Goal: Find specific page/section: Find specific page/section

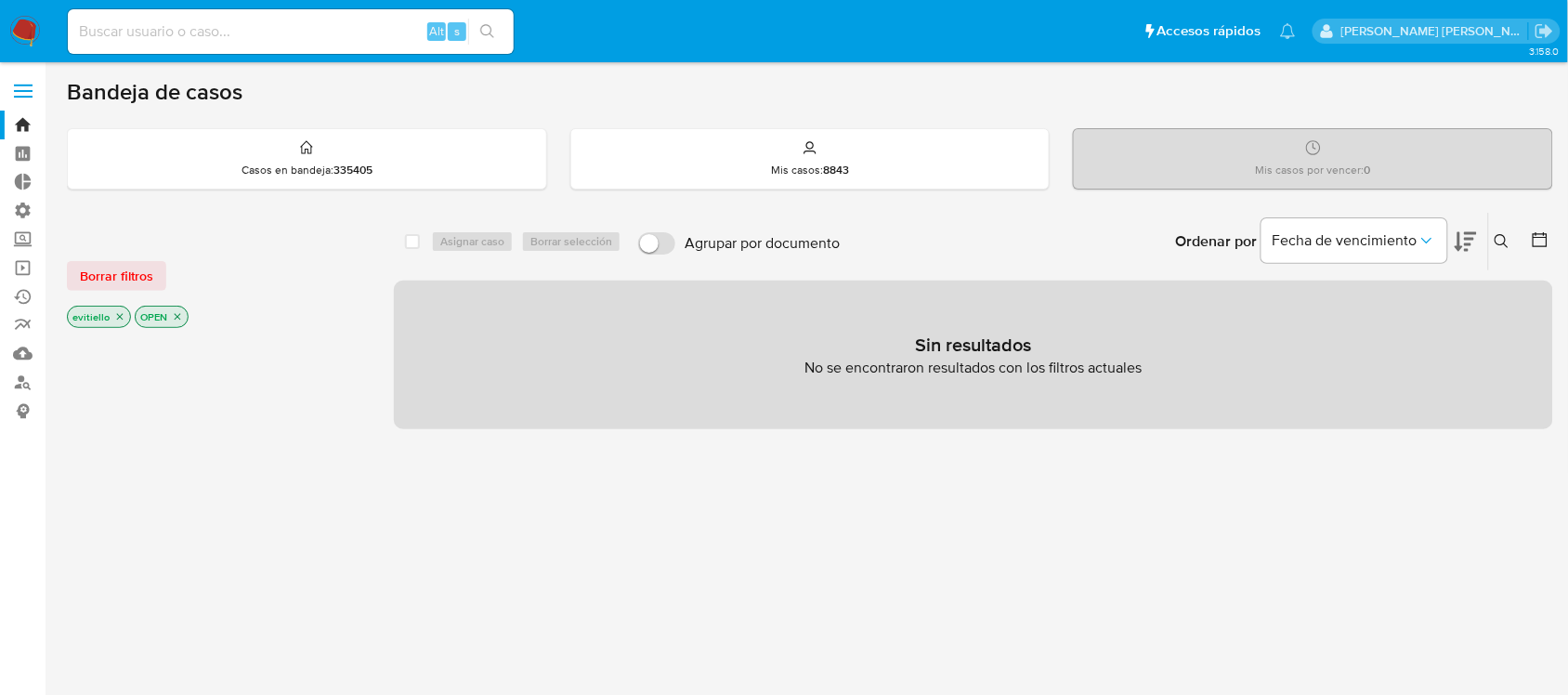
drag, startPoint x: 24, startPoint y: 37, endPoint x: 33, endPoint y: 49, distance: 15.0
click at [24, 37] on img at bounding box center [25, 32] width 32 height 32
click at [22, 410] on link "Consolidado" at bounding box center [110, 411] width 222 height 29
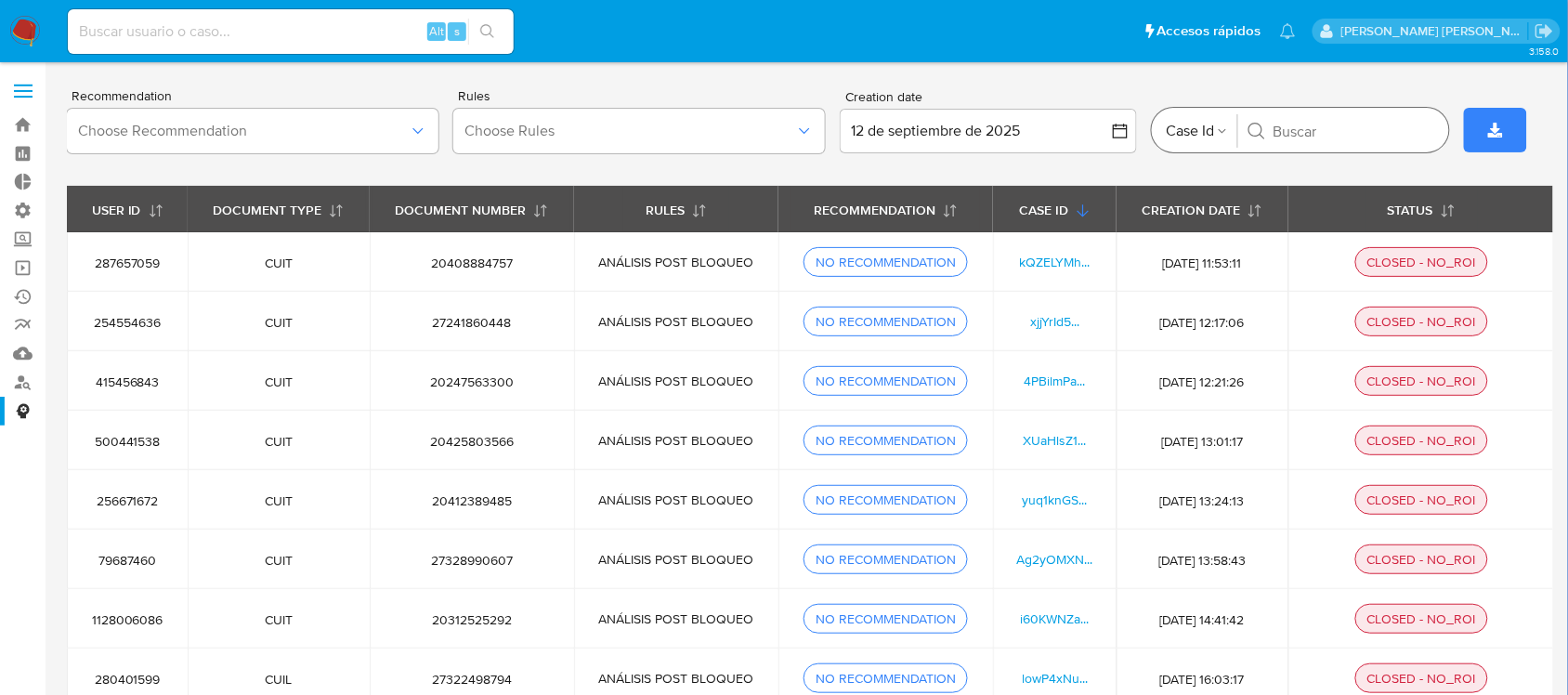
click at [1356, 128] on input "Buscar" at bounding box center [1354, 130] width 161 height 19
paste input "8lCfWtpEkl8JE3wtulxPZ75U"
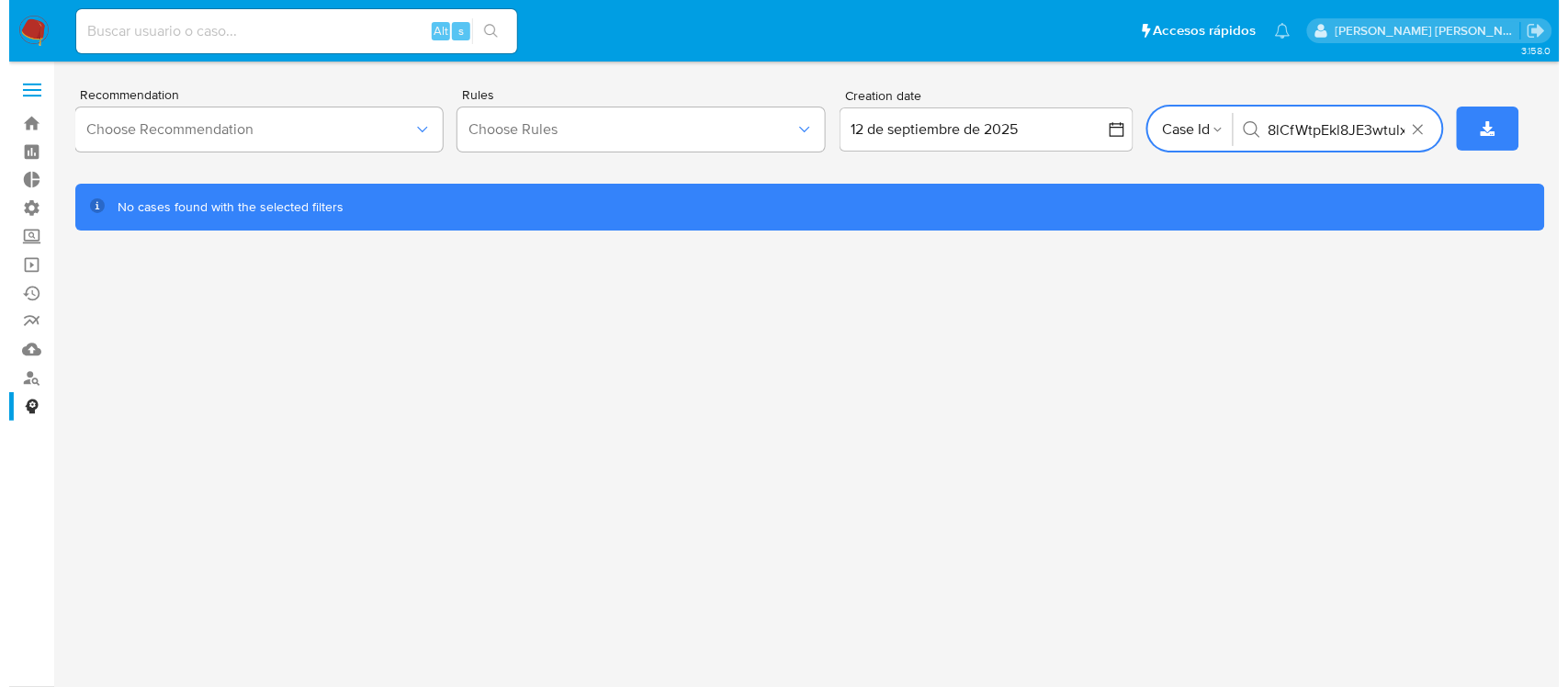
scroll to position [0, 41]
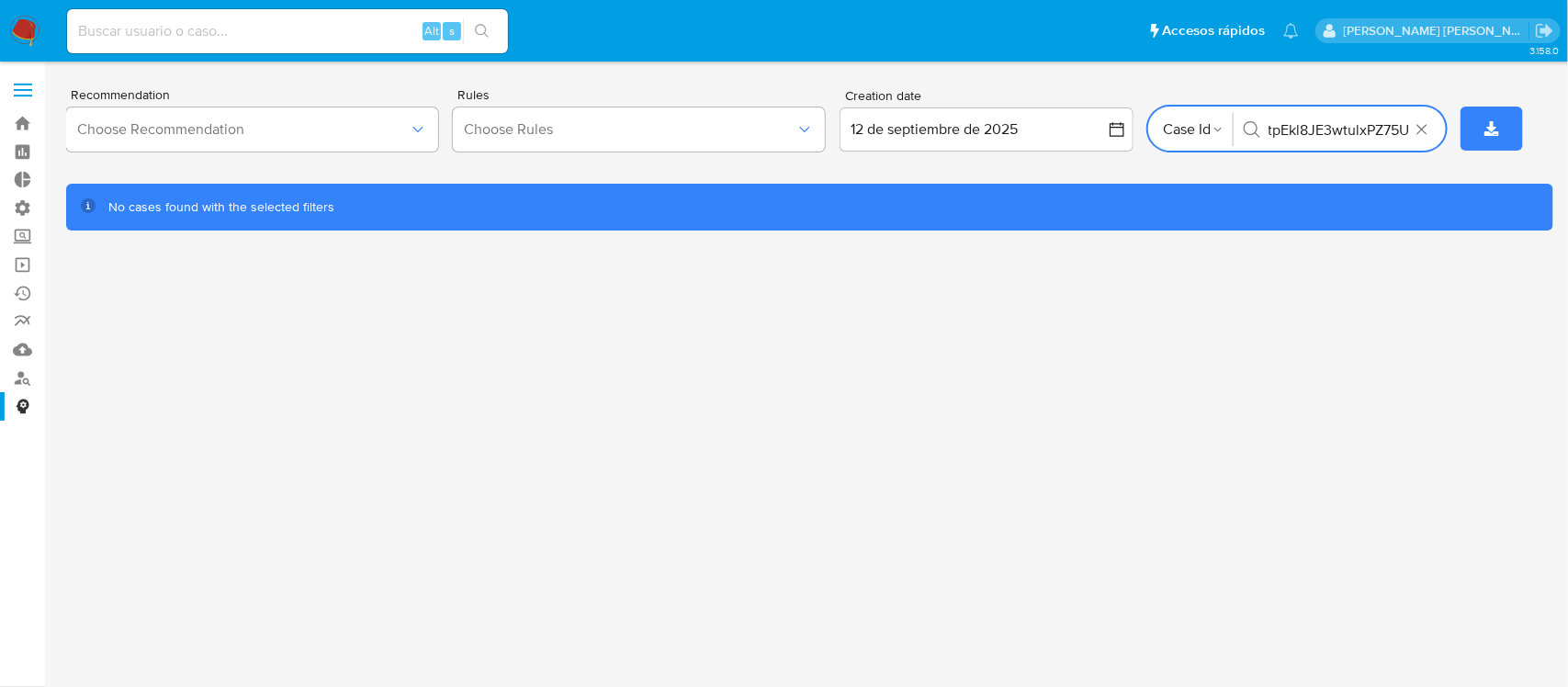
type input "8lCfWtpEkl8JE3wtulxPZ75U"
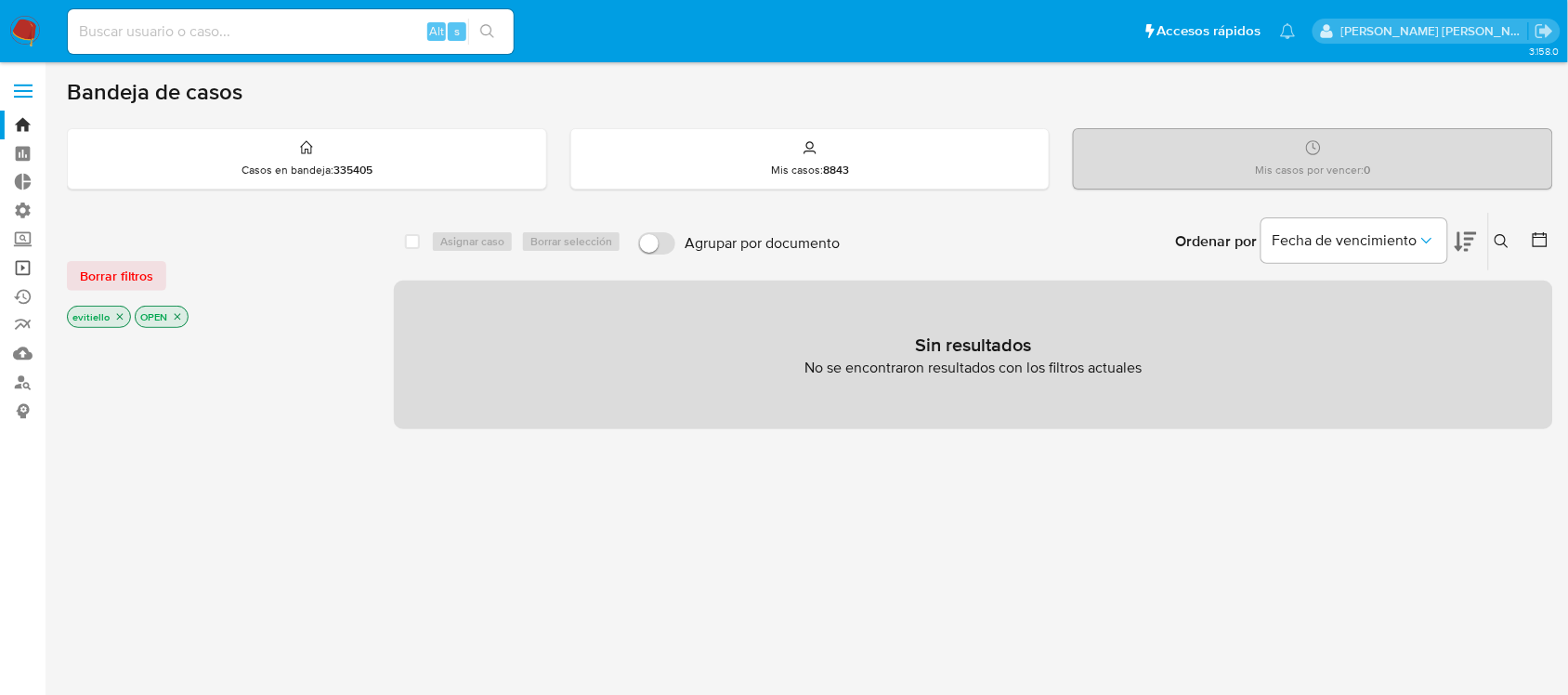
click at [26, 264] on link "Operaciones masivas" at bounding box center [110, 267] width 222 height 29
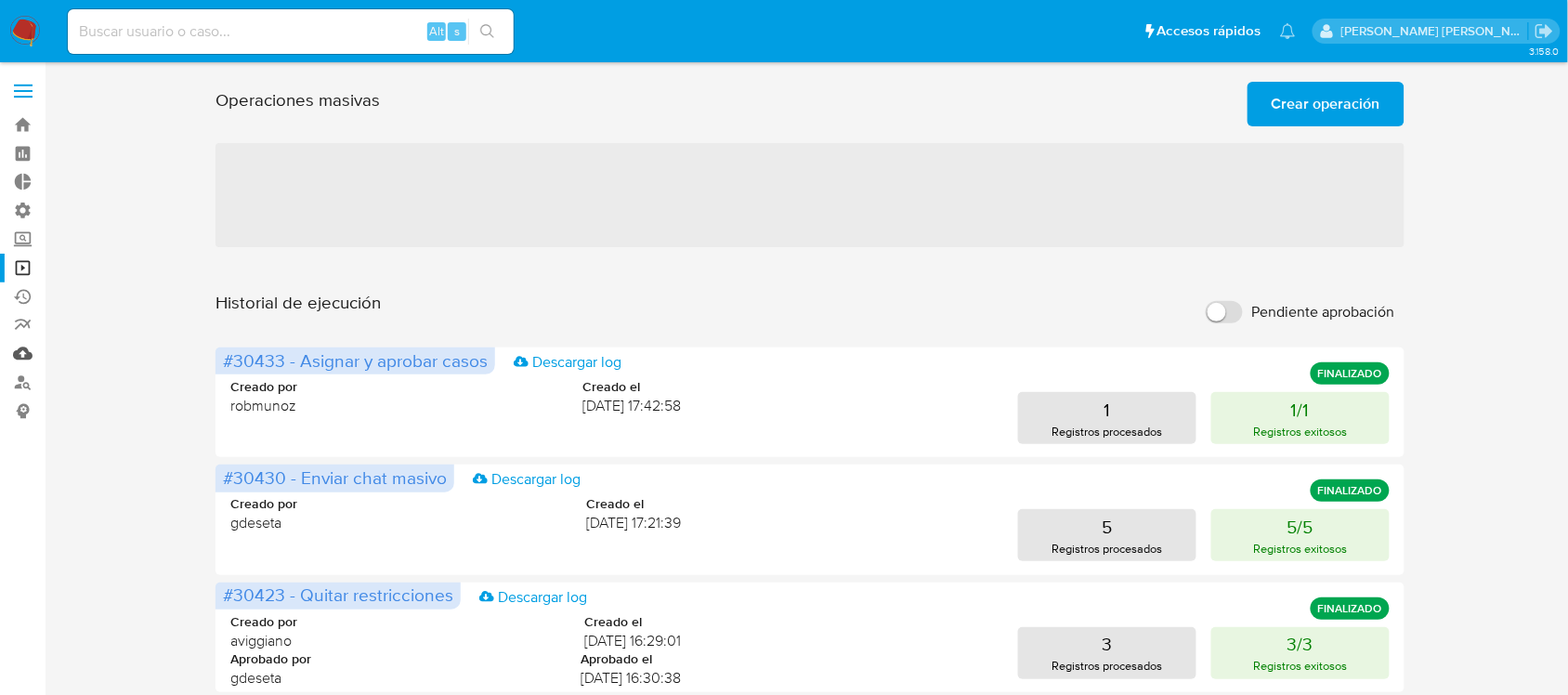
click at [22, 351] on link "Mulan" at bounding box center [110, 353] width 222 height 29
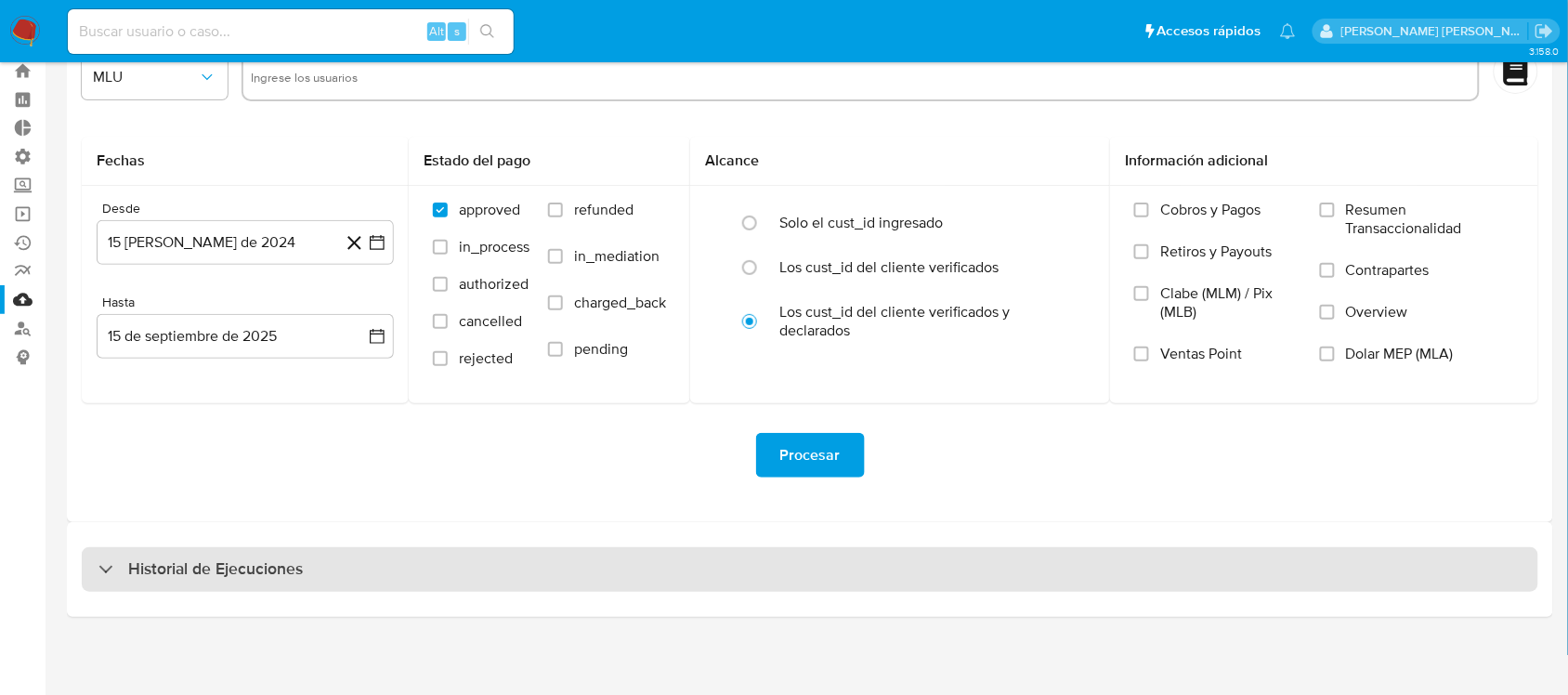
click at [293, 560] on h3 "Historial de Ejecuciones" at bounding box center [216, 570] width 175 height 22
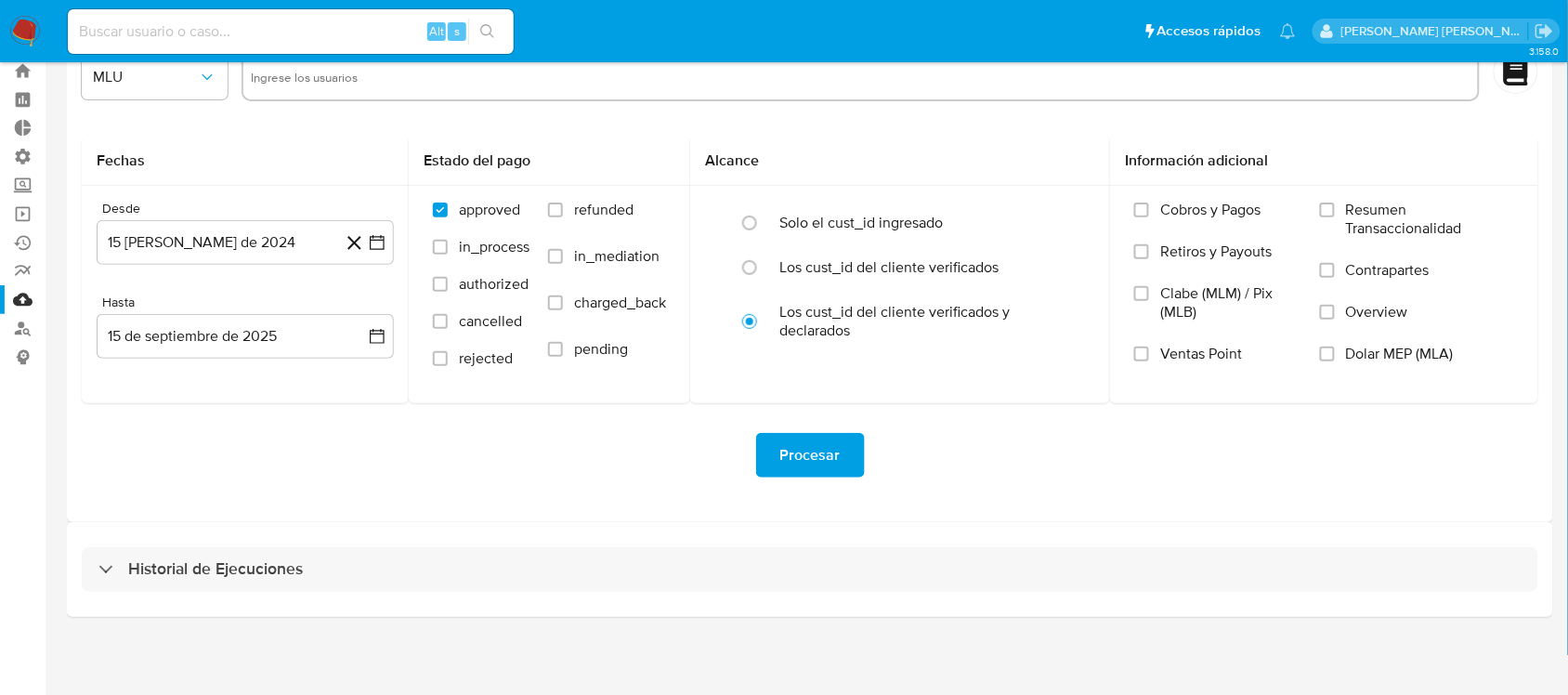
select select "10"
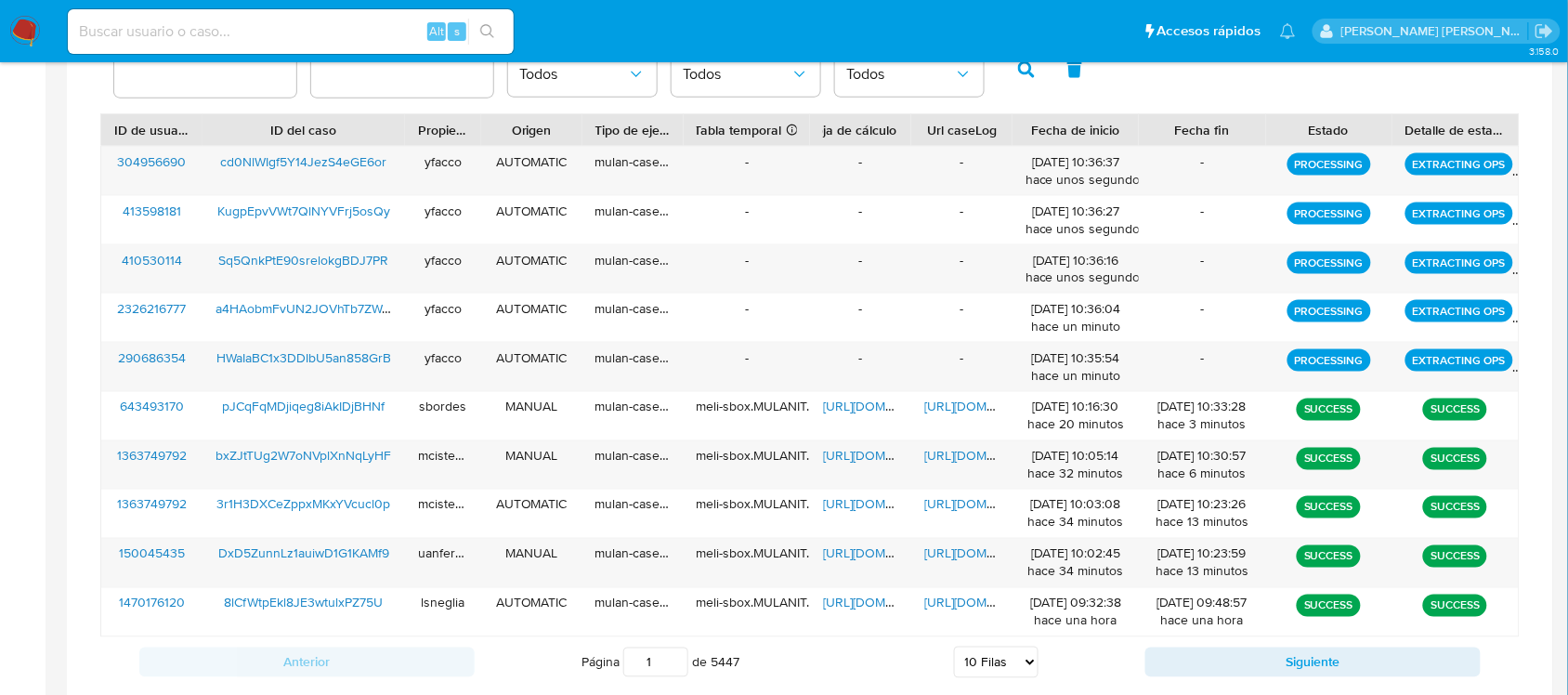
scroll to position [758, 0]
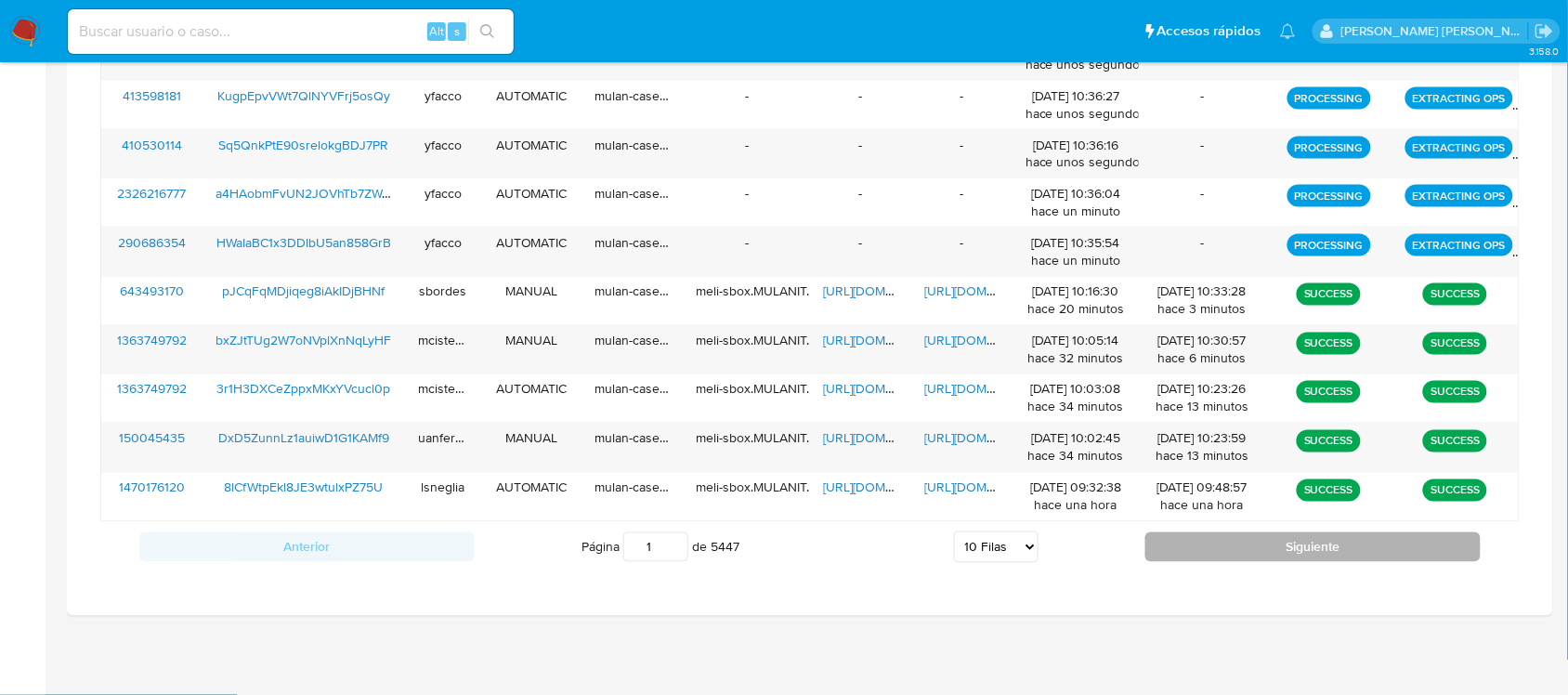
click at [1208, 549] on button "Siguiente" at bounding box center [1314, 548] width 336 height 30
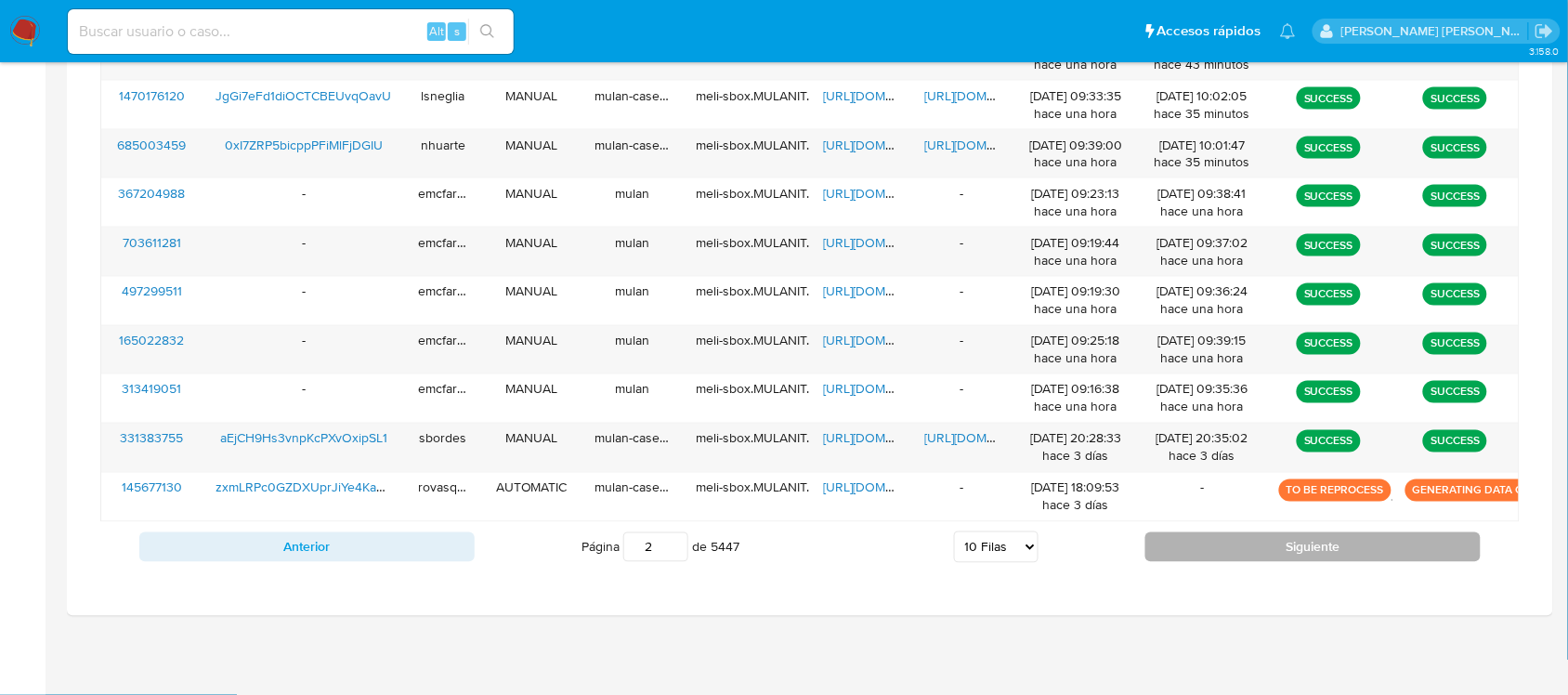
click at [1238, 550] on button "Siguiente" at bounding box center [1314, 548] width 336 height 30
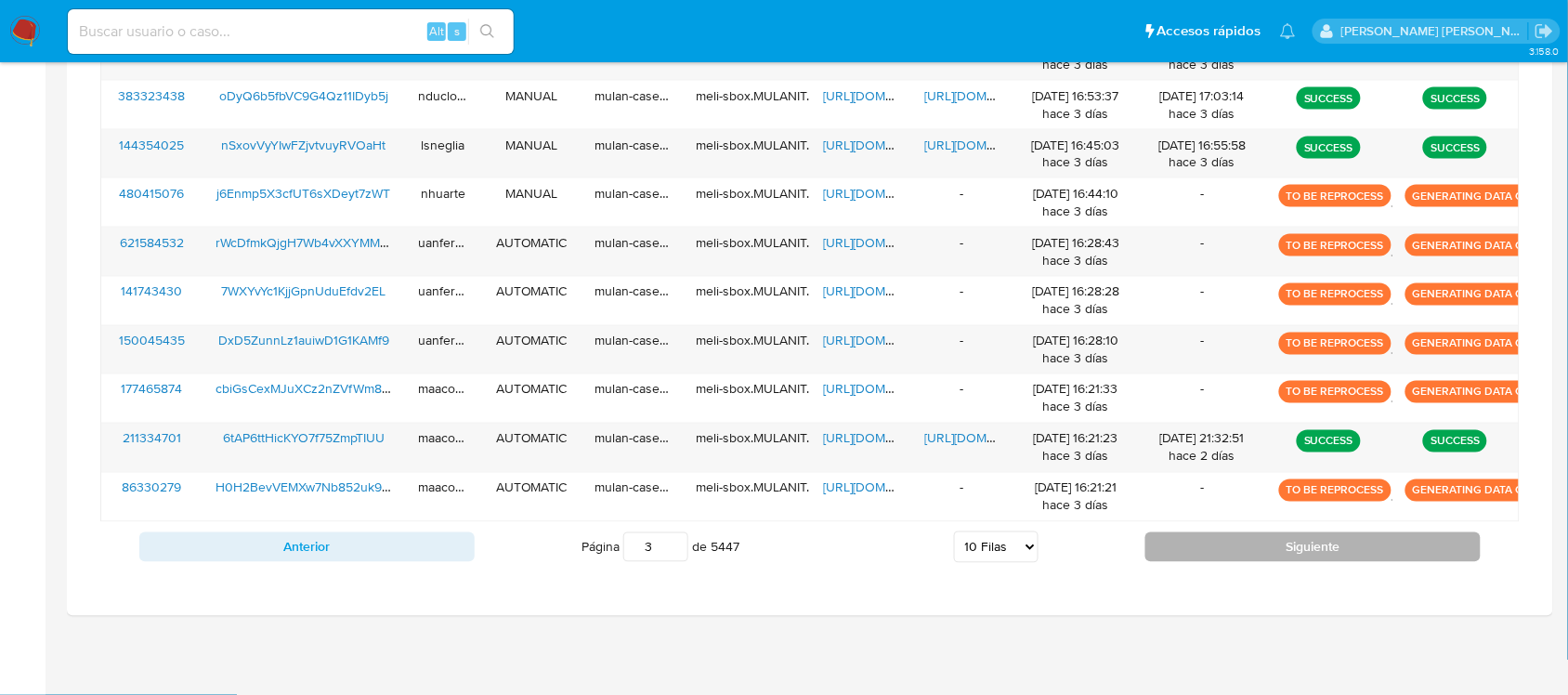
click at [1236, 556] on button "Siguiente" at bounding box center [1314, 548] width 336 height 30
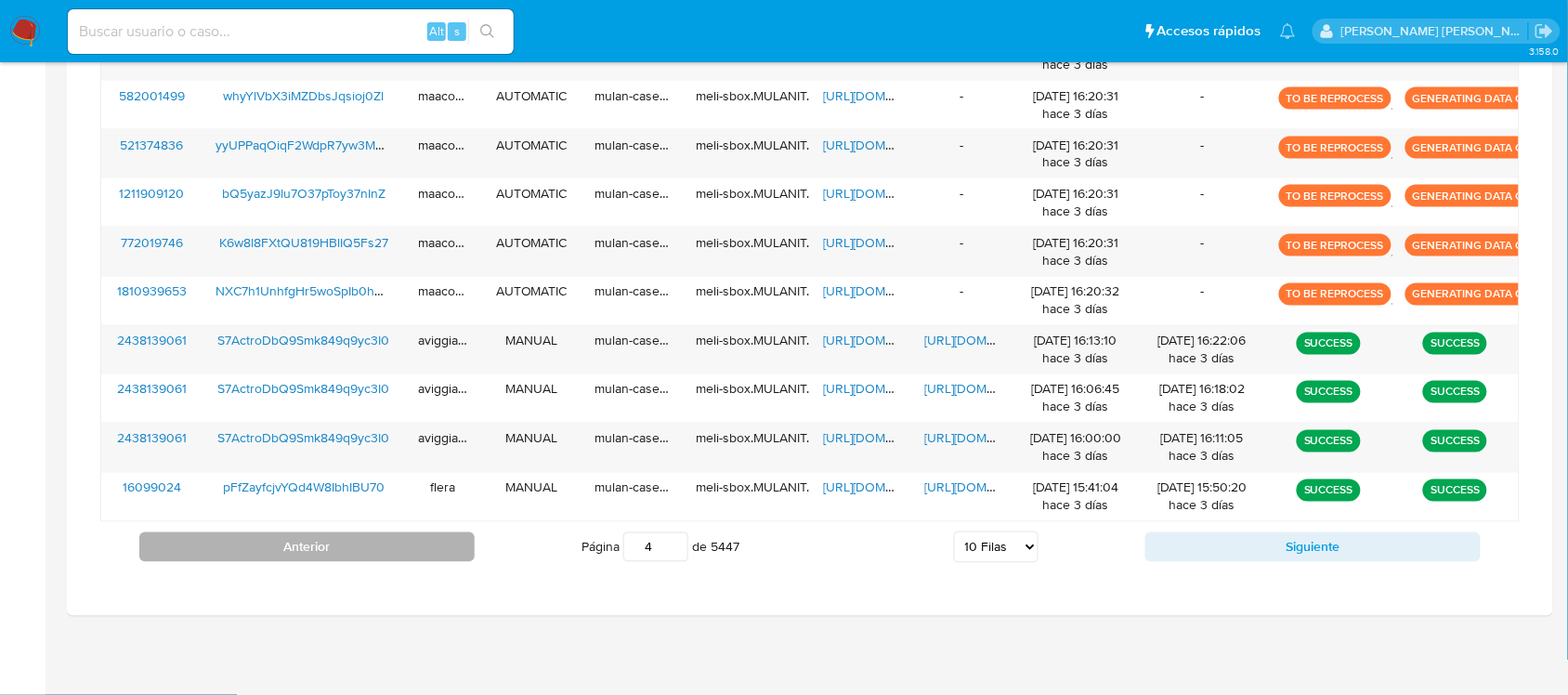
click at [341, 563] on button "Anterior" at bounding box center [307, 548] width 336 height 30
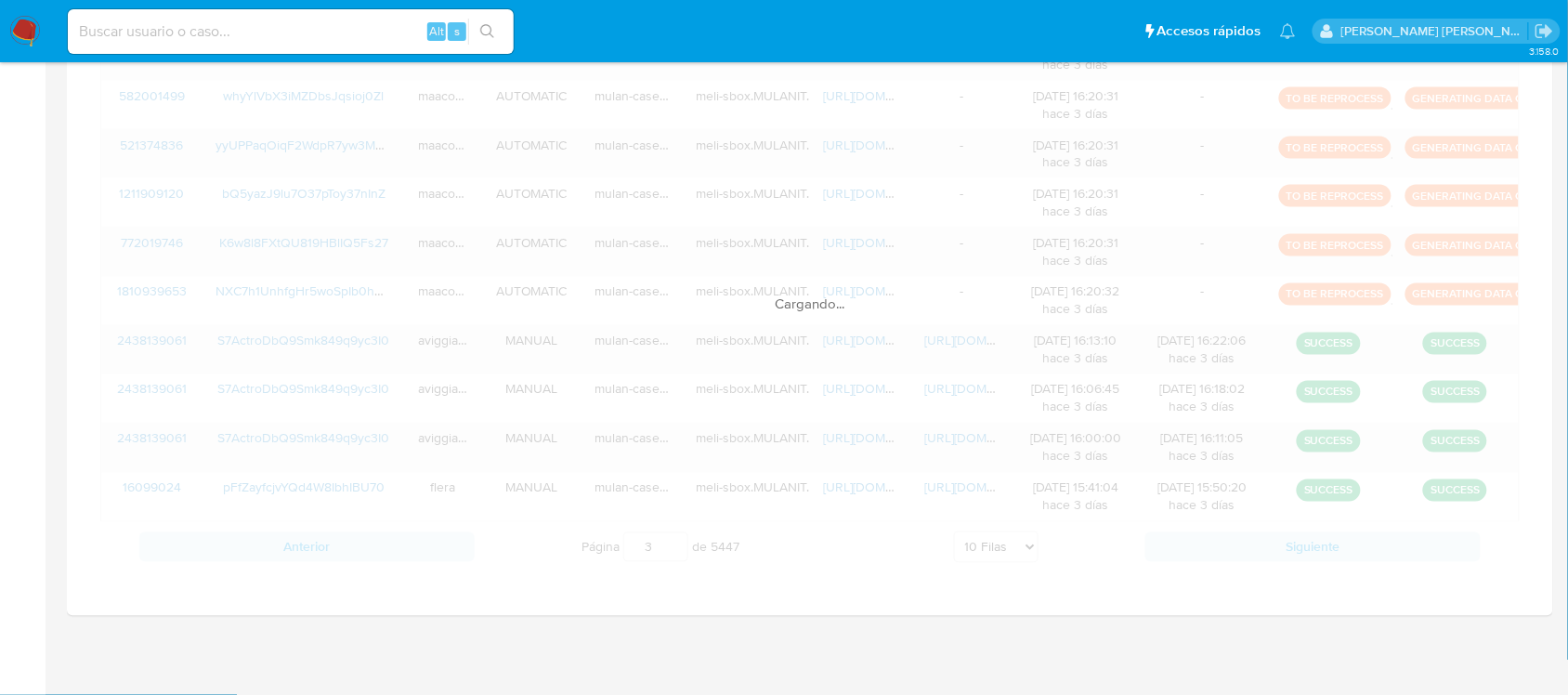
click at [341, 559] on div "Cargando..." at bounding box center [810, 285] width 1420 height 575
click at [345, 556] on div "Cargando..." at bounding box center [810, 285] width 1420 height 575
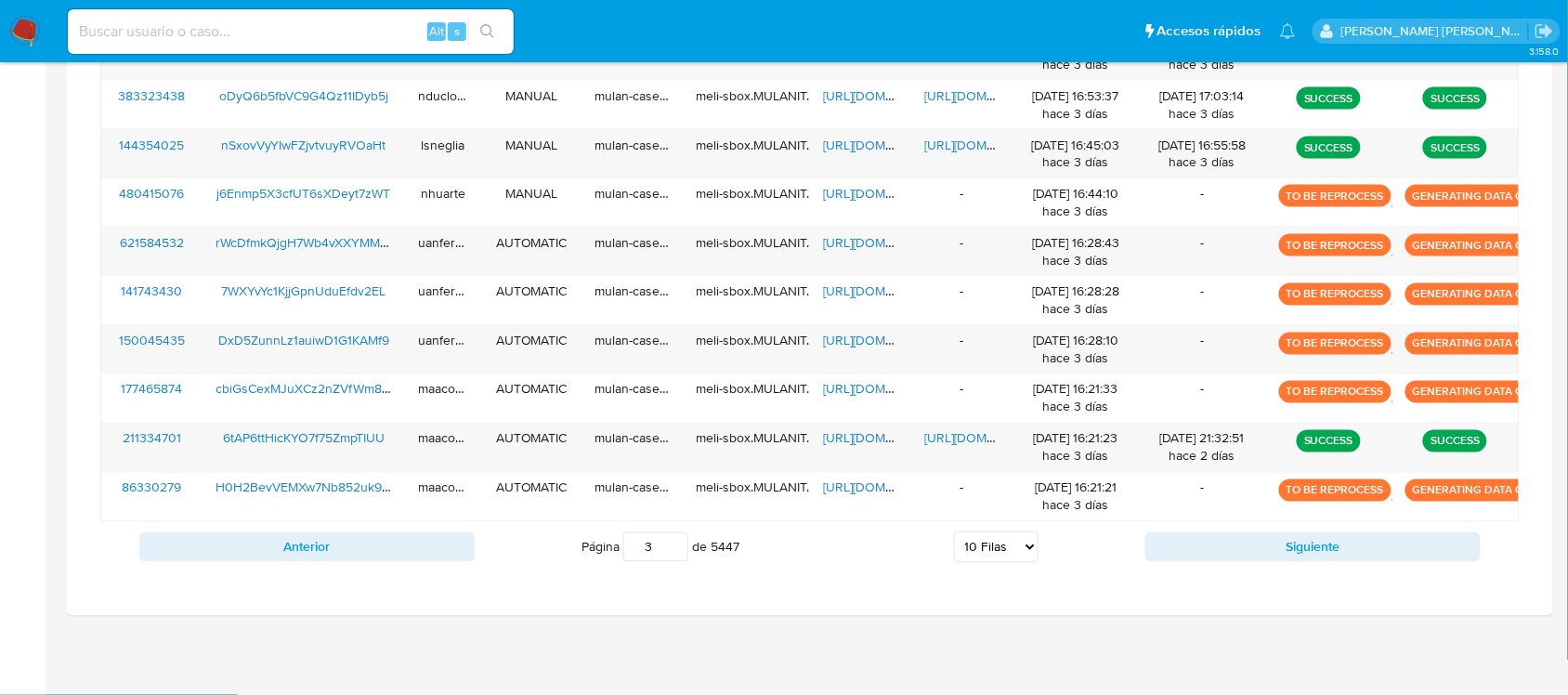
click at [345, 556] on button "Anterior" at bounding box center [307, 548] width 336 height 30
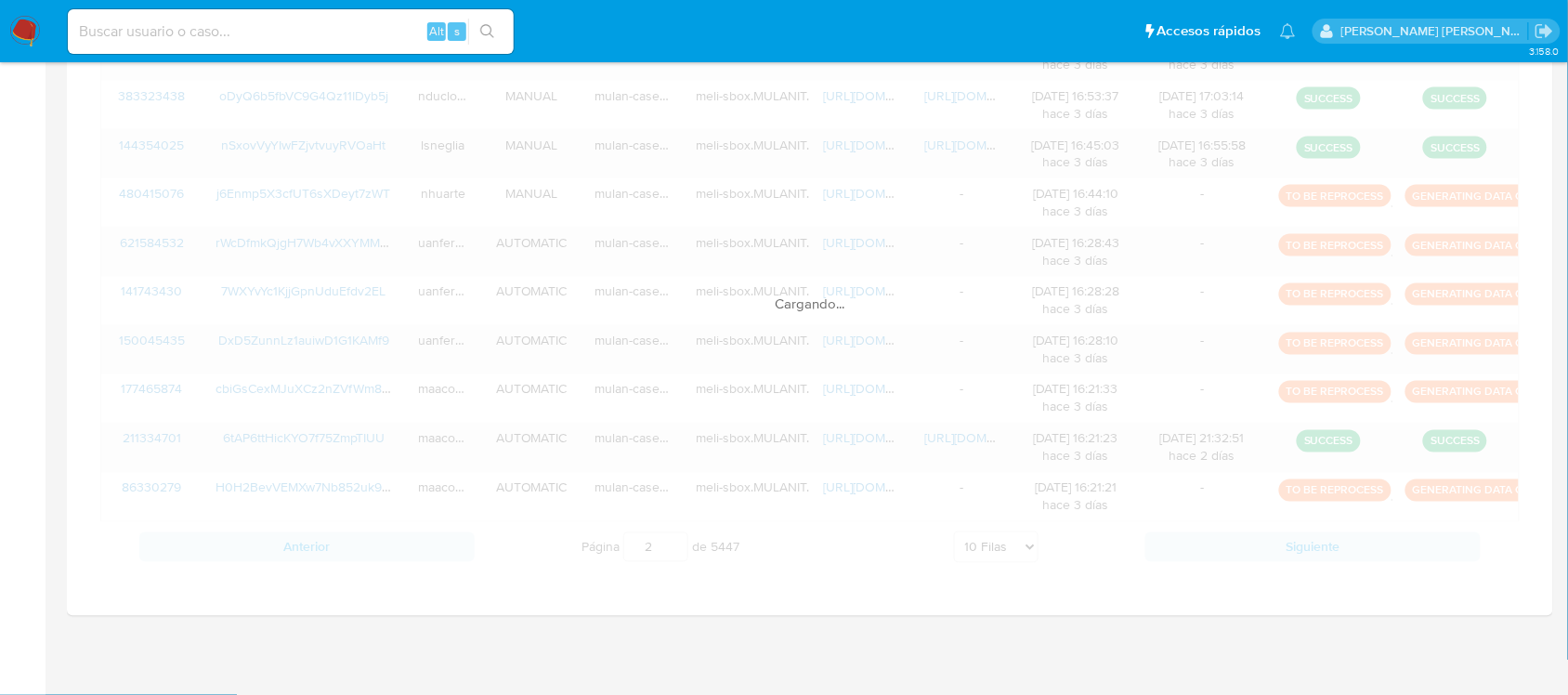
click at [345, 556] on div "Cargando..." at bounding box center [810, 285] width 1420 height 575
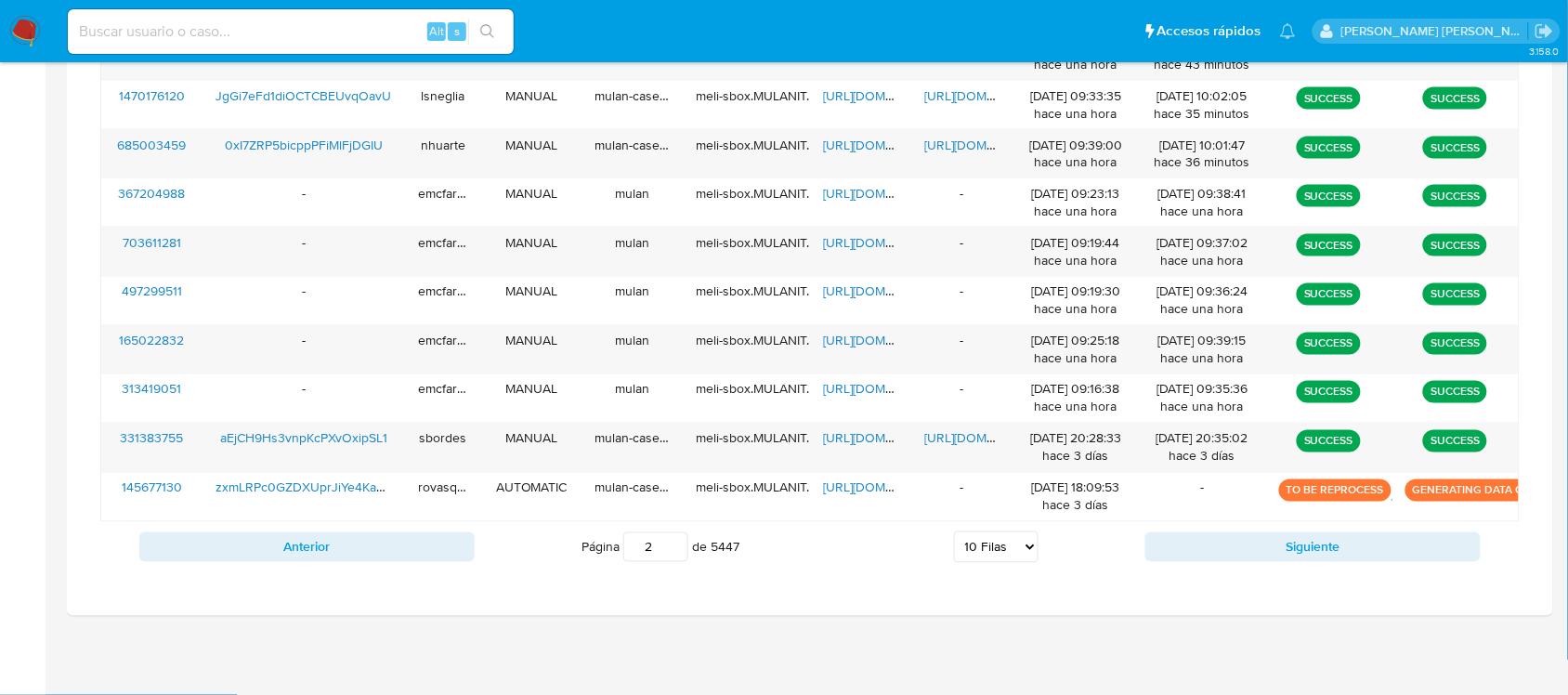
click at [345, 556] on button "Anterior" at bounding box center [307, 548] width 336 height 30
type input "1"
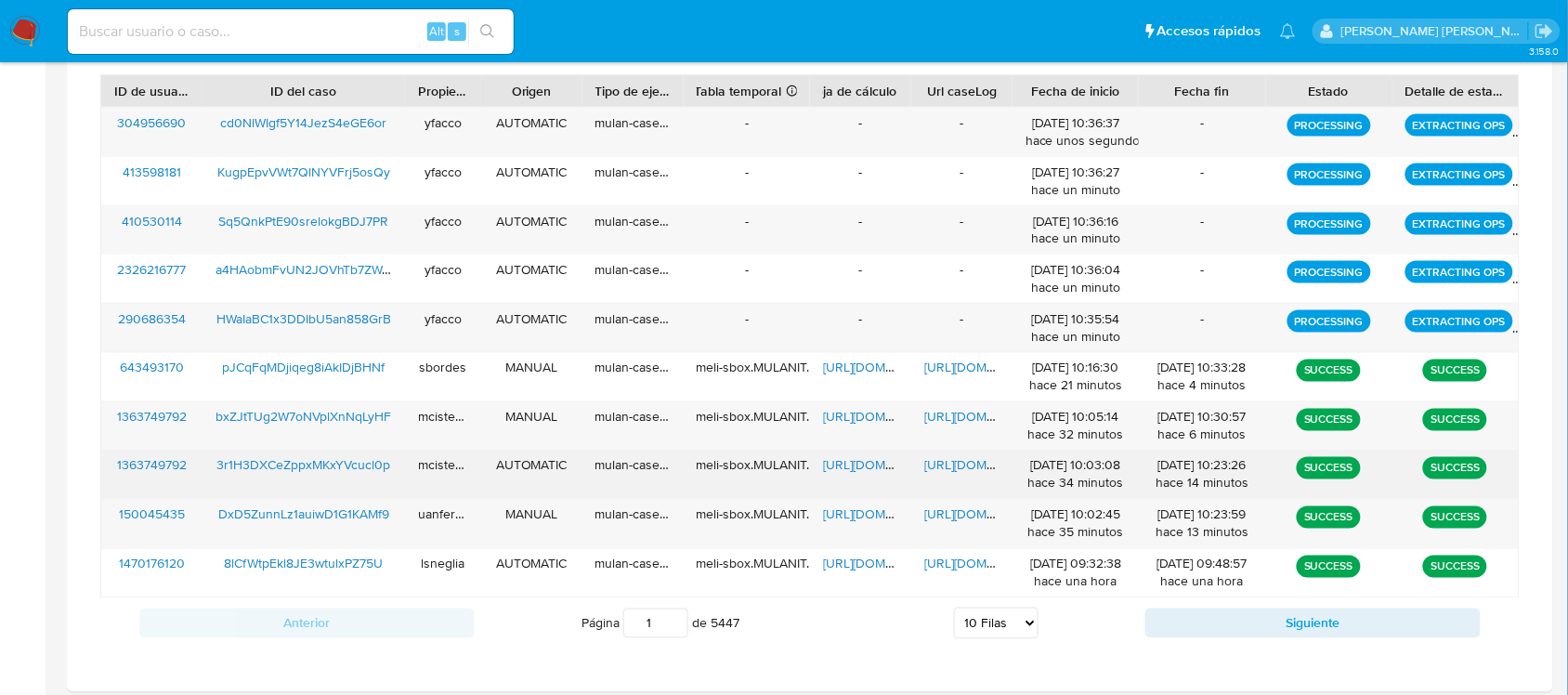
scroll to position [641, 0]
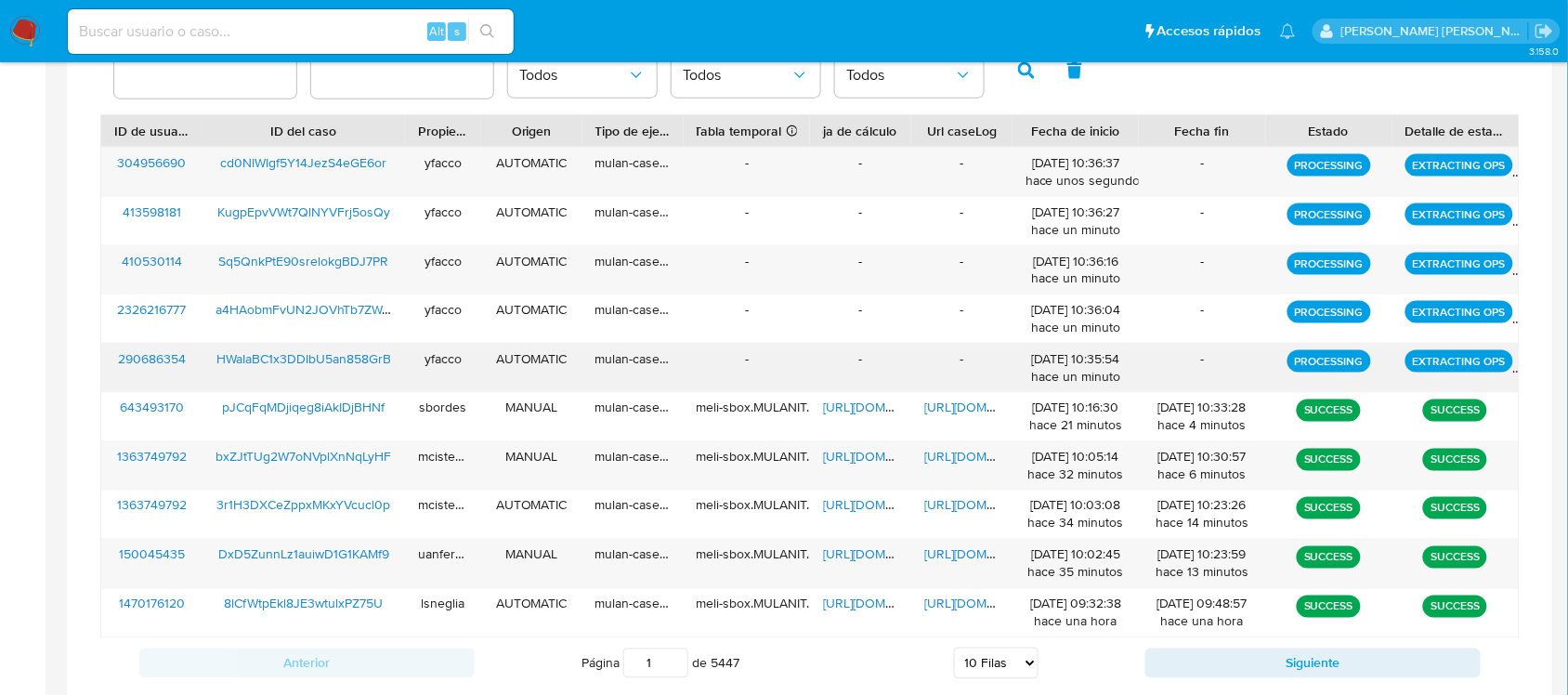
drag, startPoint x: 963, startPoint y: 160, endPoint x: 972, endPoint y: 373, distance: 213.2
click at [972, 373] on div "304956690 cd0NlWIgf5Y14JezS4eGE6or yfacco AUTOMATIC mulan-caselog - - - [DATE] …" at bounding box center [810, 393] width 1420 height 492
click at [980, 360] on div "-" at bounding box center [962, 368] width 101 height 49
drag, startPoint x: 972, startPoint y: 364, endPoint x: 957, endPoint y: 145, distance: 219.5
click at [957, 145] on div "ID de usuario ID del caso Propietario Origen Tipo de ejecución Tabla temporal D…" at bounding box center [810, 376] width 1420 height 524
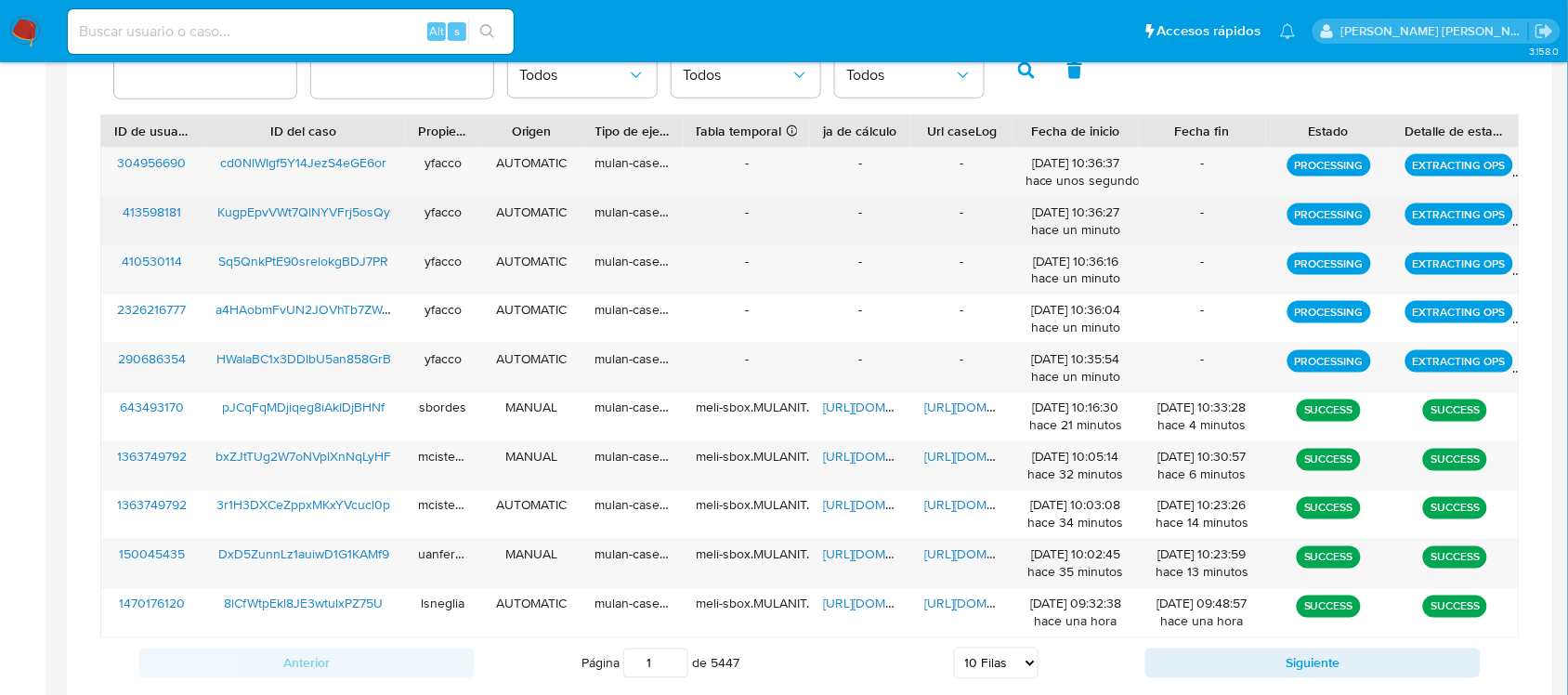
click at [920, 222] on div "-" at bounding box center [962, 221] width 101 height 49
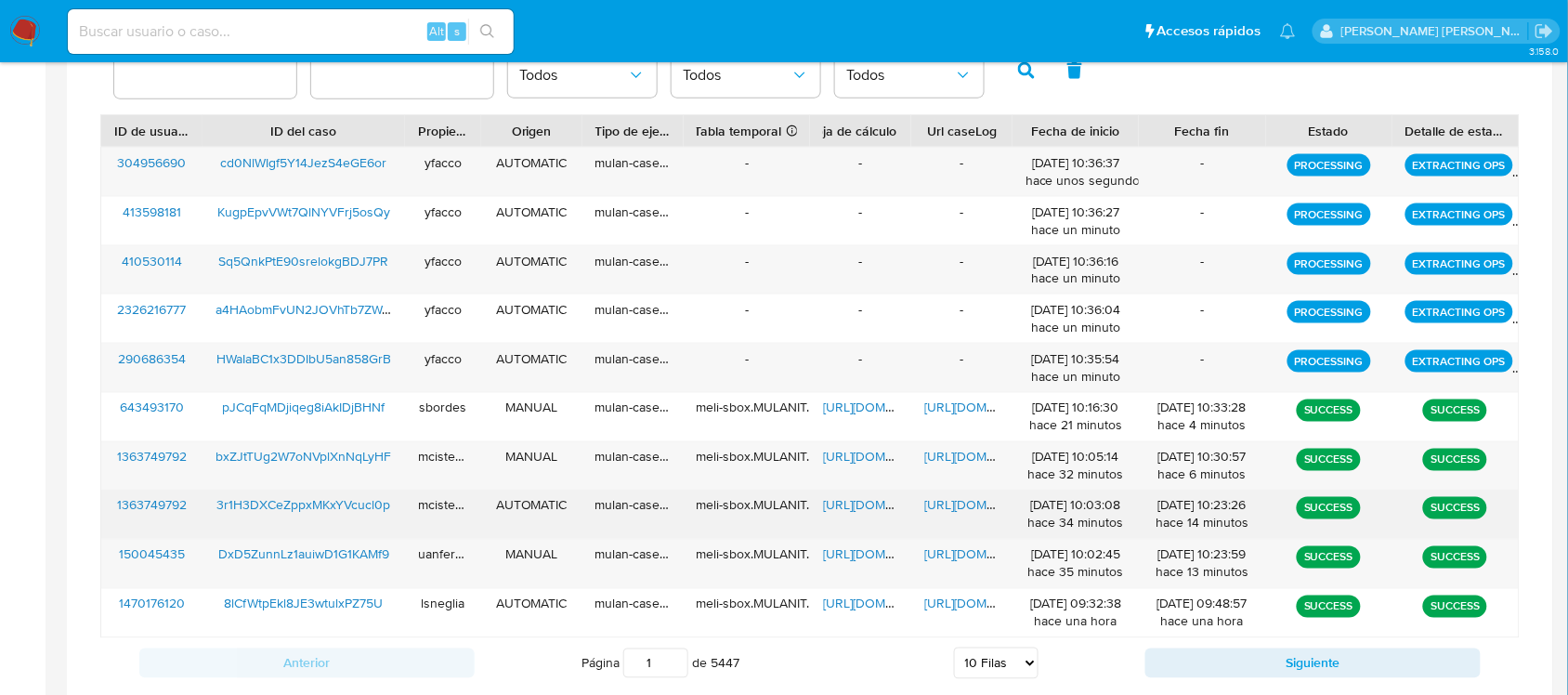
click at [943, 502] on span "[URL][DOMAIN_NAME]" at bounding box center [988, 505] width 128 height 19
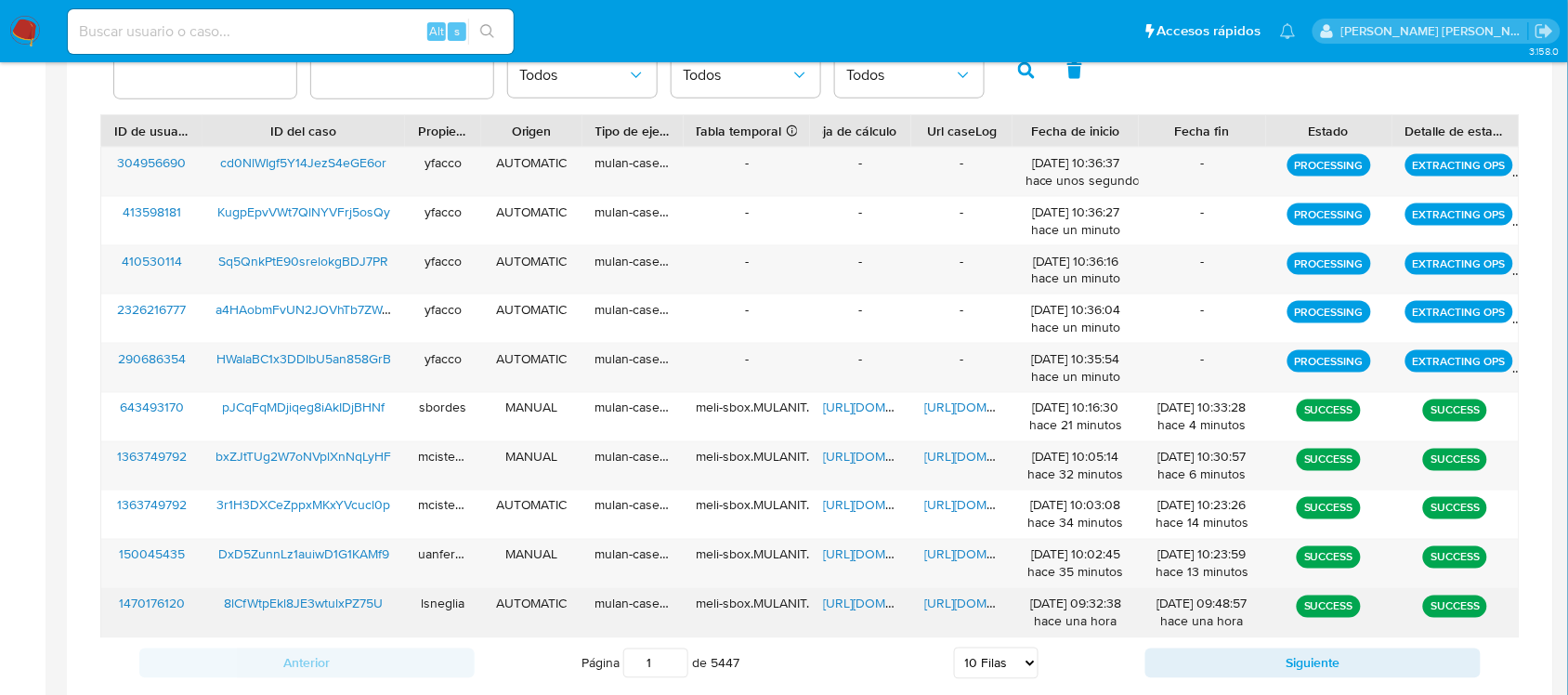
click at [948, 603] on span "[URL][DOMAIN_NAME]" at bounding box center [988, 604] width 128 height 19
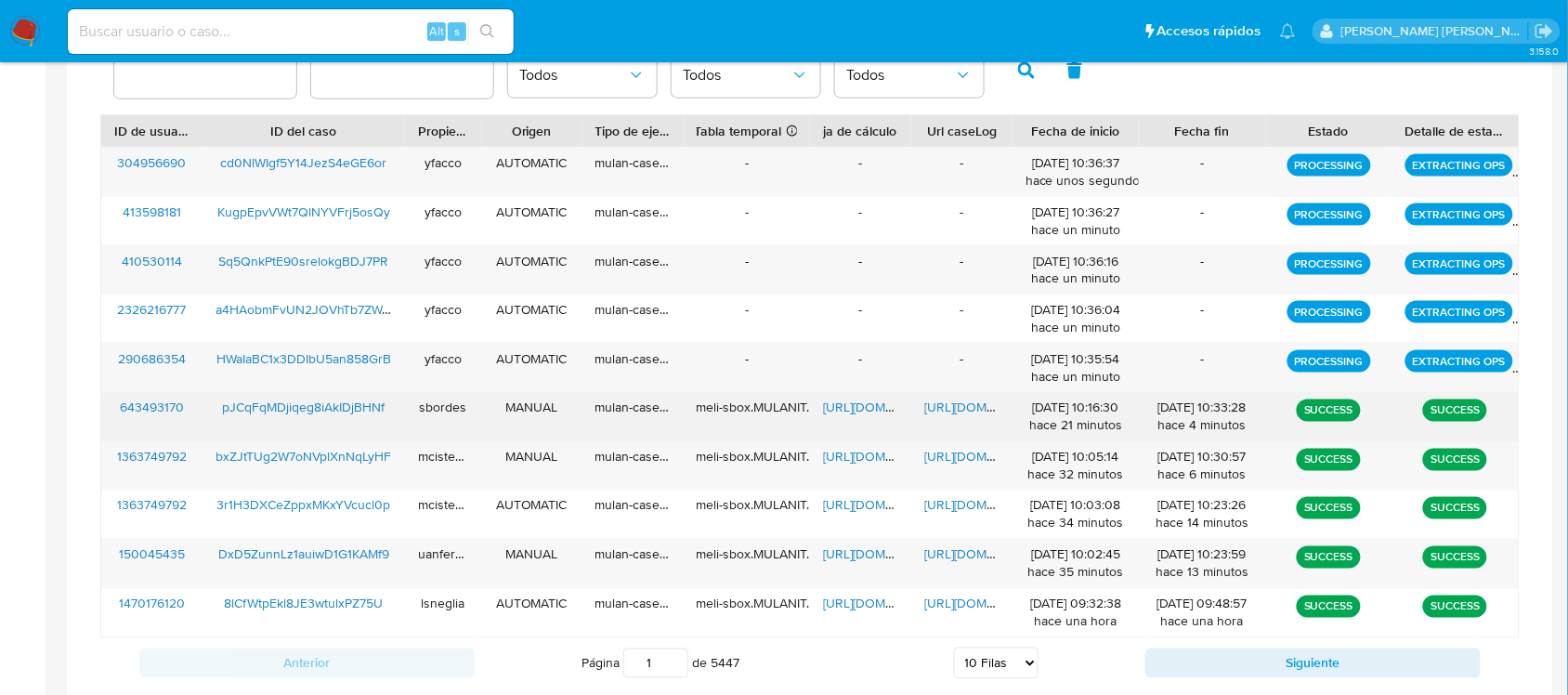
click at [953, 414] on span "[URL][DOMAIN_NAME]" at bounding box center [988, 408] width 128 height 19
